Goal: Transaction & Acquisition: Book appointment/travel/reservation

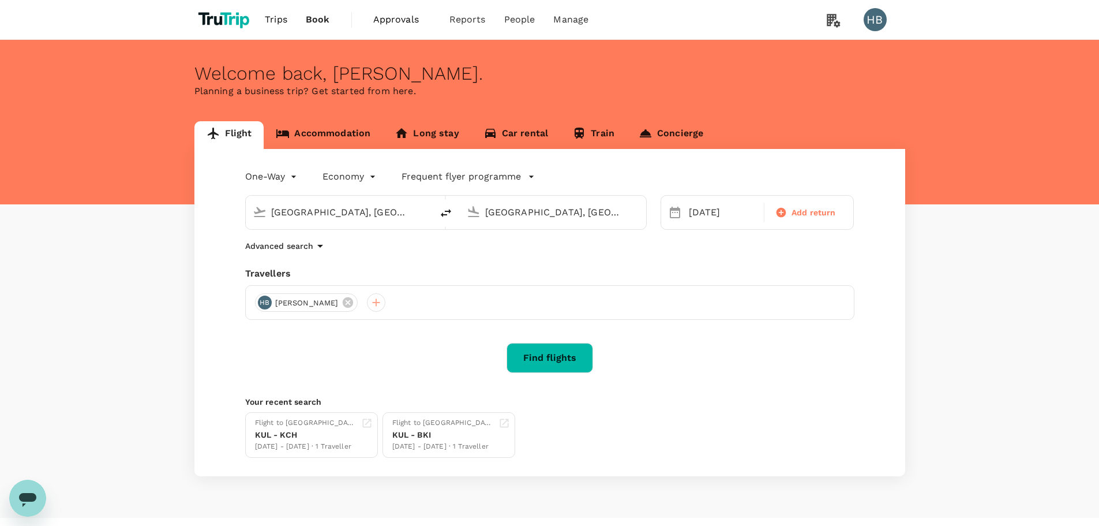
click at [291, 134] on link "Accommodation" at bounding box center [323, 135] width 119 height 28
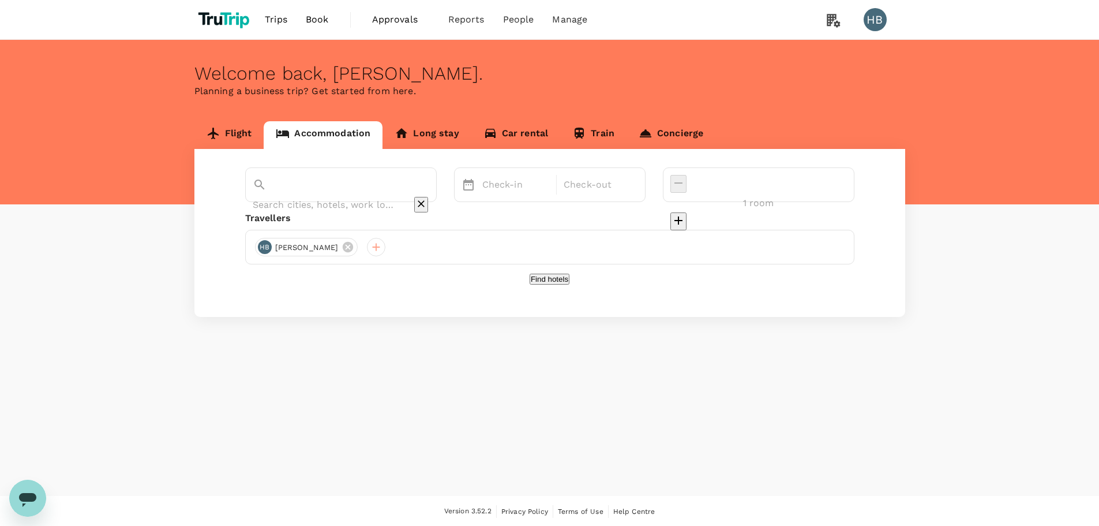
click at [321, 196] on div at bounding box center [341, 205] width 177 height 18
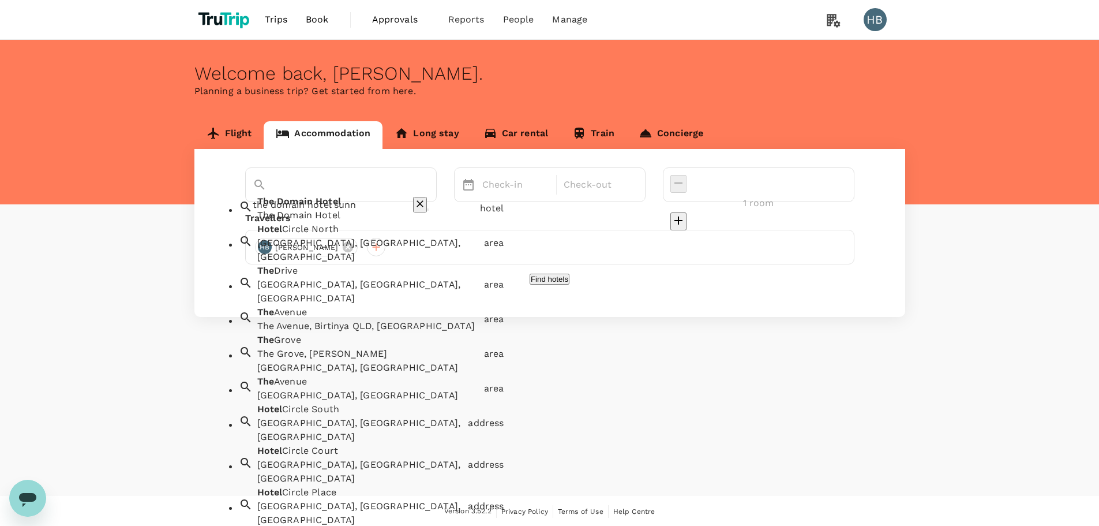
click at [383, 217] on div "The Domain Hotel" at bounding box center [366, 215] width 218 height 14
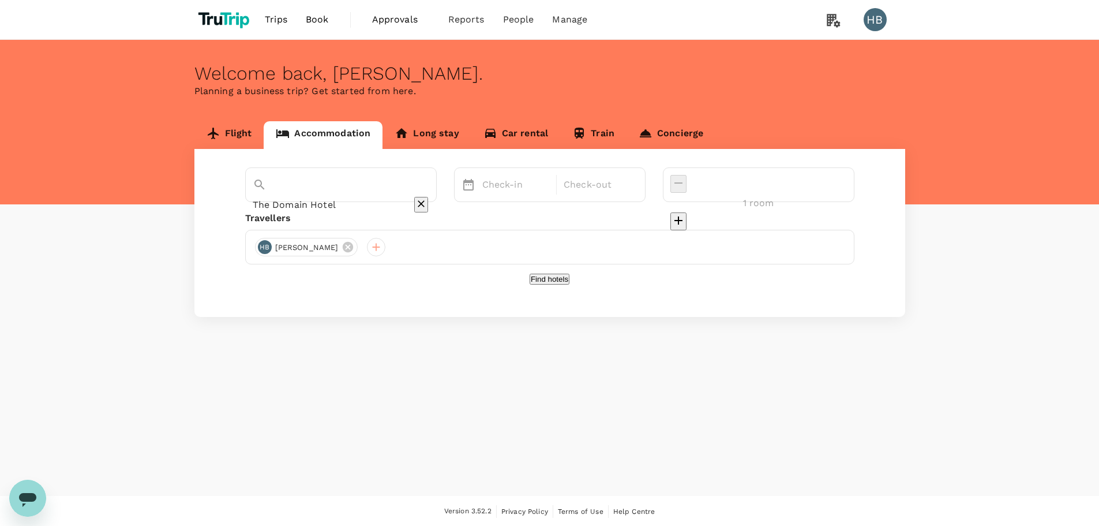
type input "The Domain Hotel"
click at [550, 183] on p "Check-in" at bounding box center [516, 185] width 68 height 14
click at [715, 266] on div "1" at bounding box center [705, 263] width 22 height 22
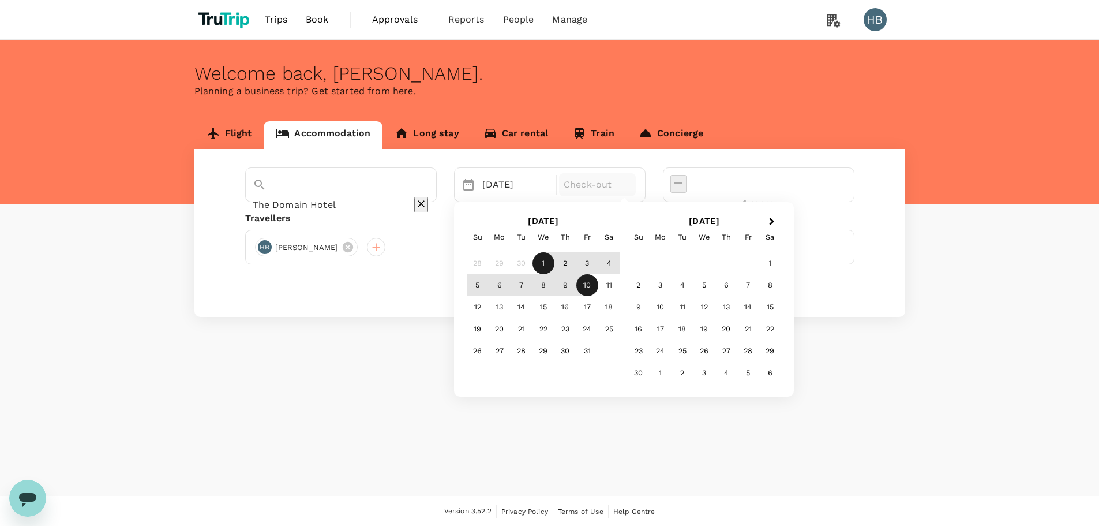
click at [598, 286] on div "10" at bounding box center [587, 285] width 22 height 22
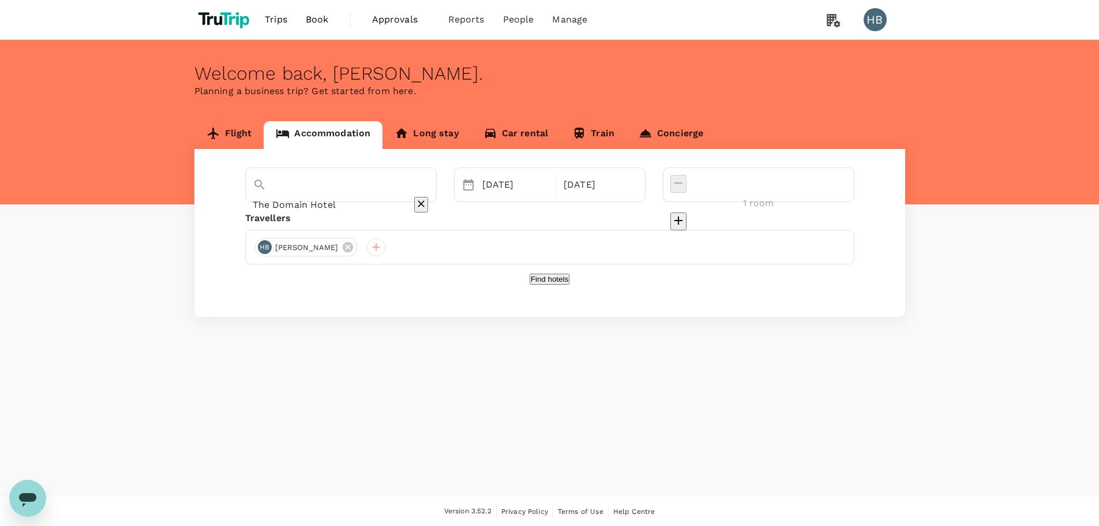
click at [570, 284] on button "Find hotels" at bounding box center [550, 279] width 40 height 11
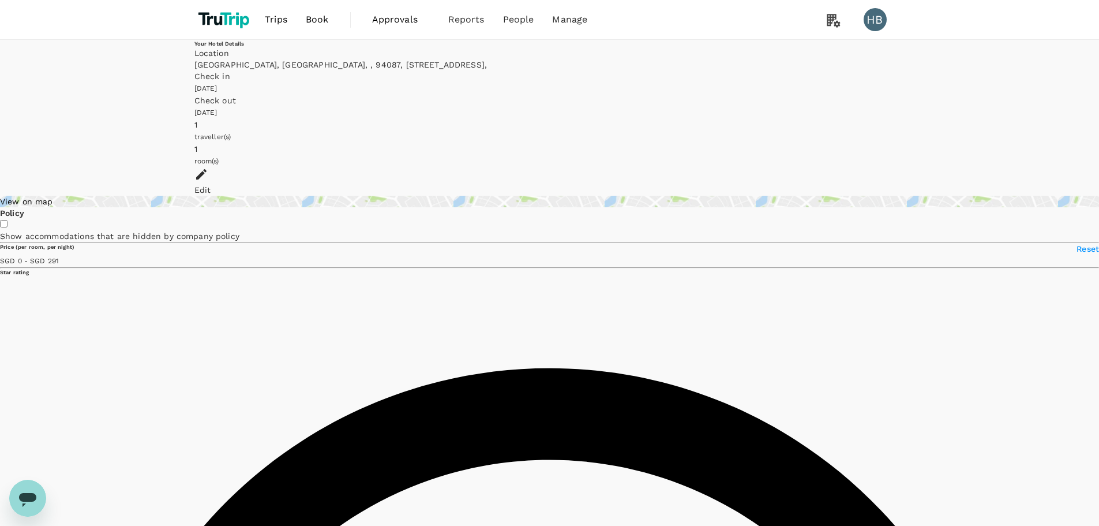
type input "291"
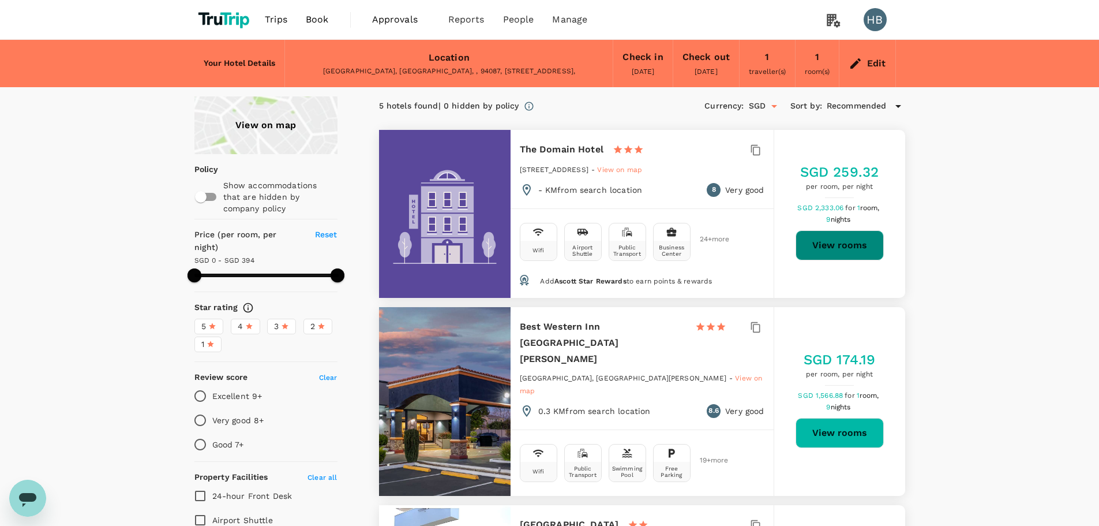
click at [842, 249] on button "View rooms" at bounding box center [840, 245] width 88 height 30
type input "394"
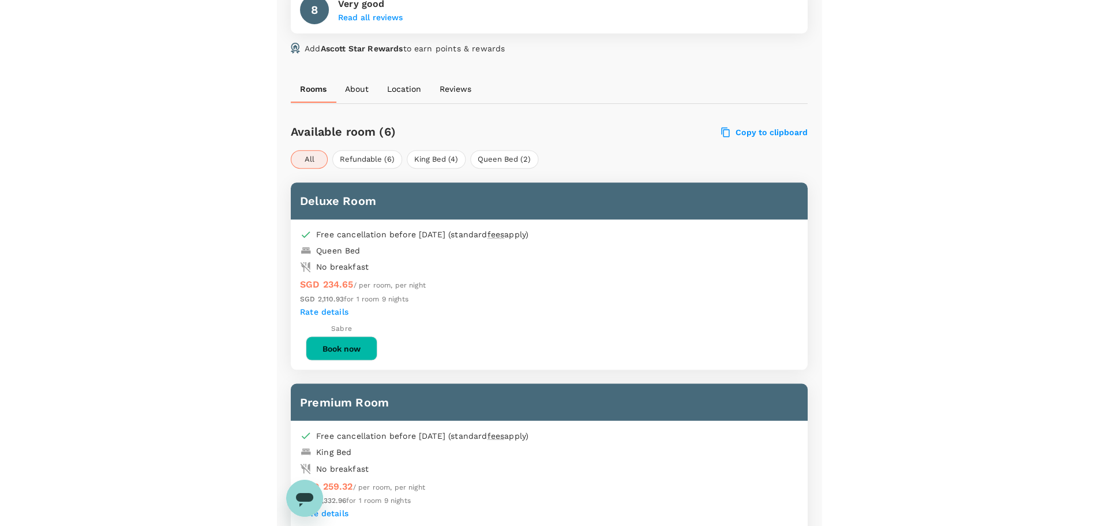
scroll to position [469, 0]
